Goal: Information Seeking & Learning: Find specific fact

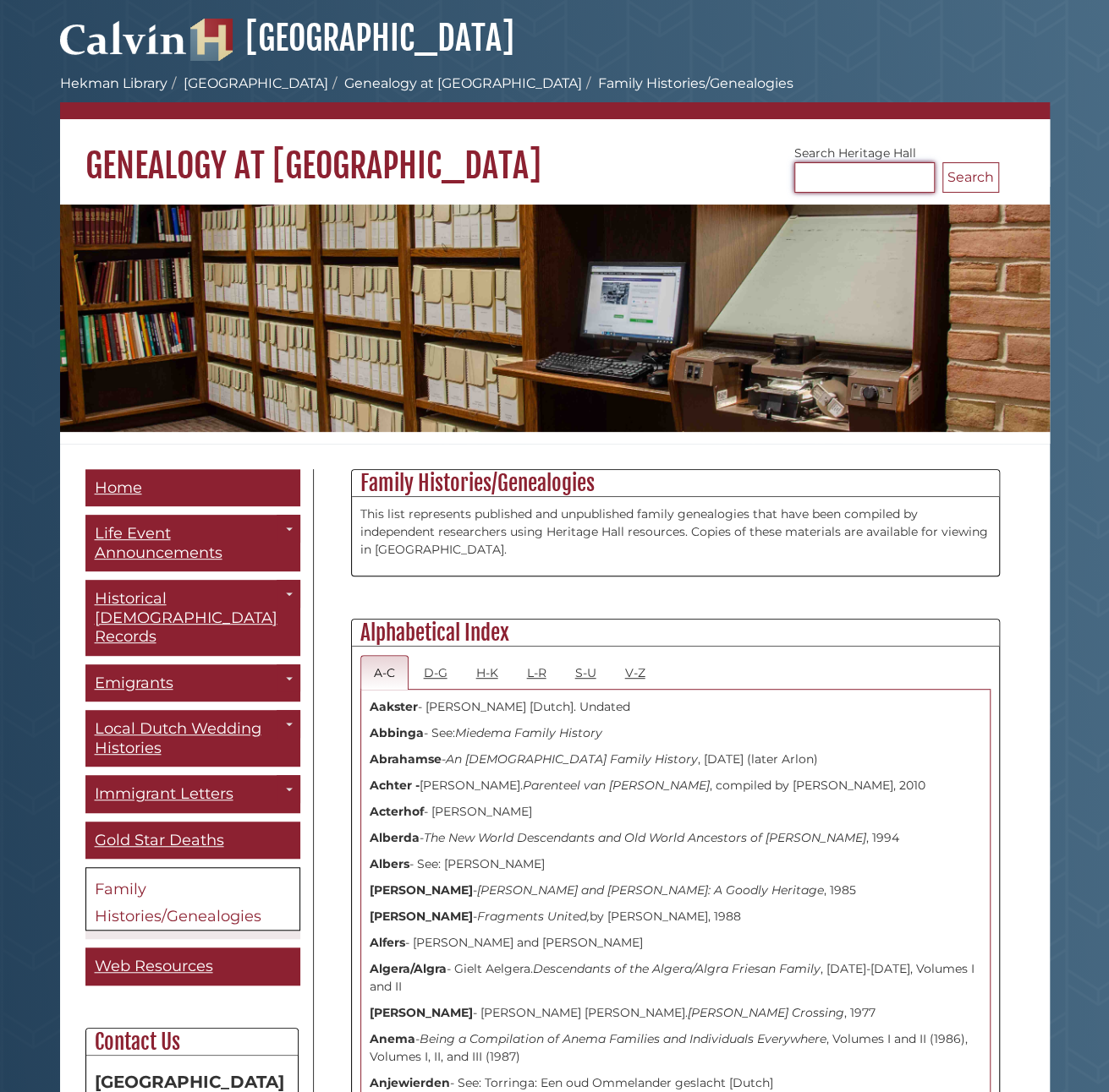
click at [854, 180] on input "Search [GEOGRAPHIC_DATA]" at bounding box center [864, 177] width 140 height 30
type input "**********"
click at [943, 163] on button "Search" at bounding box center [970, 177] width 56 height 30
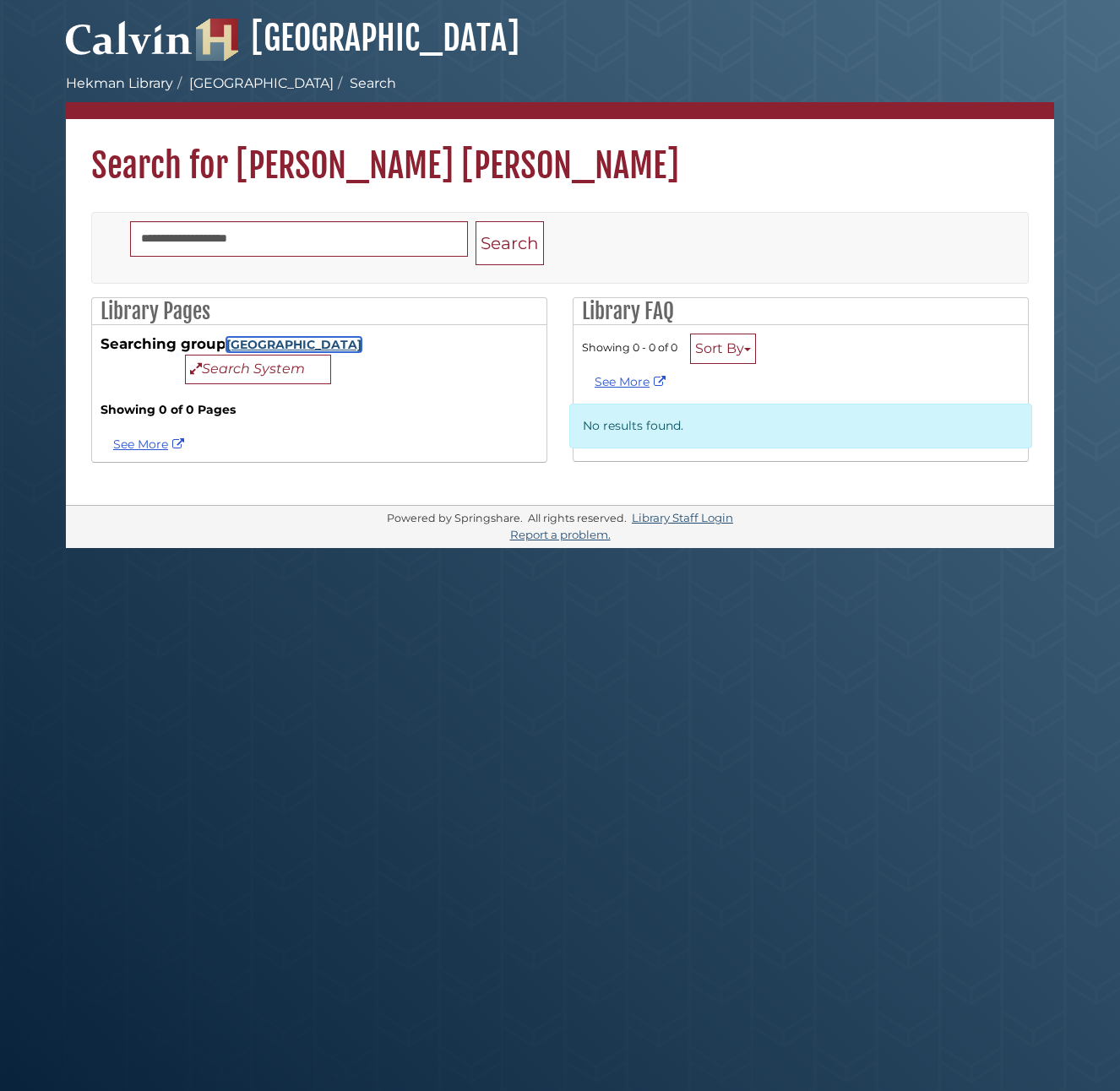
click at [283, 345] on link "[GEOGRAPHIC_DATA]" at bounding box center [294, 344] width 135 height 15
